Goal: Task Accomplishment & Management: Use online tool/utility

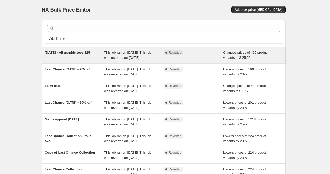
click at [207, 57] on div "Complete Reverted" at bounding box center [194, 55] width 60 height 10
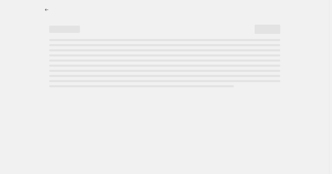
select select "collection"
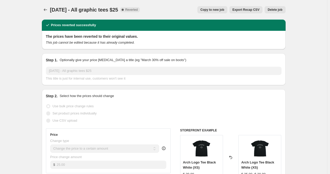
click at [209, 11] on span "Copy to new job" at bounding box center [212, 10] width 24 height 4
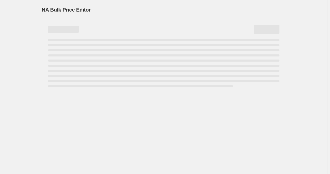
select select "collection"
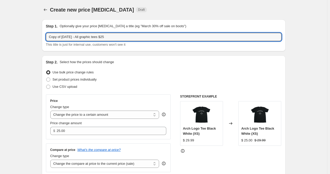
drag, startPoint x: 63, startPoint y: 37, endPoint x: 23, endPoint y: 12, distance: 47.0
click at [65, 35] on input "[DATE] - All graphic tees $25" at bounding box center [164, 37] width 236 height 8
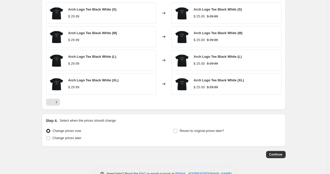
scroll to position [348, 0]
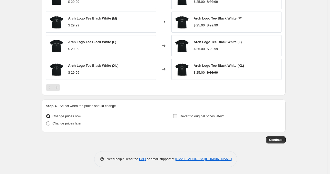
type input "[DATE] - [DATE] - All graphic tees $25"
click at [200, 115] on span "Revert to original prices later?" at bounding box center [202, 116] width 44 height 4
click at [177, 115] on input "Revert to original prices later?" at bounding box center [175, 116] width 4 height 4
checkbox input "true"
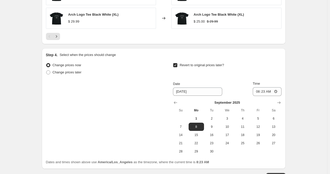
scroll to position [399, 0]
click at [215, 116] on span "2" at bounding box center [211, 118] width 11 height 4
type input "[DATE]"
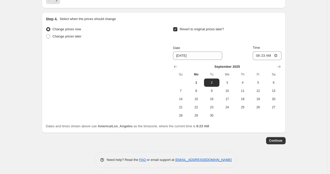
scroll to position [436, 0]
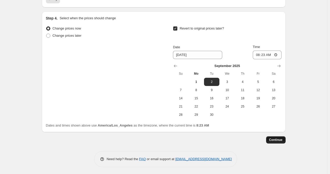
click at [279, 137] on button "Continue" at bounding box center [275, 139] width 19 height 7
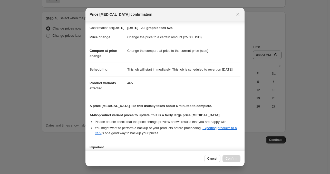
scroll to position [43, 0]
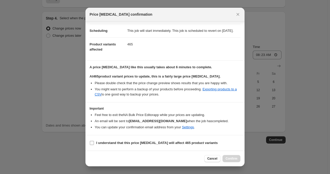
drag, startPoint x: 155, startPoint y: 145, endPoint x: 162, endPoint y: 141, distance: 7.1
click at [155, 145] on b "I understand that this price [MEDICAL_DATA] will affect 465 product variants" at bounding box center [156, 143] width 121 height 4
click at [94, 145] on input "I understand that this price [MEDICAL_DATA] will affect 465 product variants" at bounding box center [92, 143] width 4 height 4
checkbox input "true"
click at [233, 156] on button "Confirm" at bounding box center [231, 158] width 18 height 7
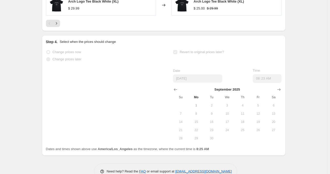
scroll to position [449, 0]
select select "collection"
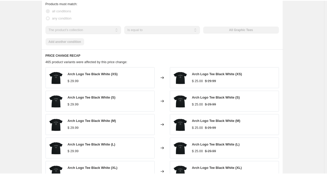
scroll to position [334, 0]
